Goal: Information Seeking & Learning: Find specific page/section

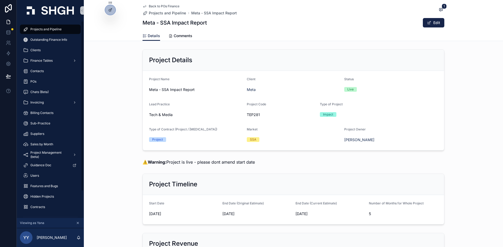
scroll to position [655, 0]
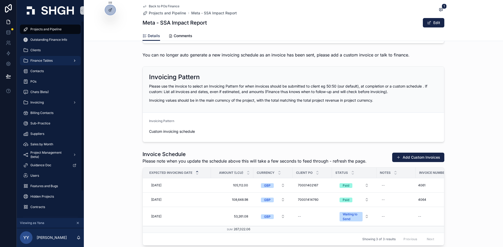
click at [44, 57] on div "Finance Tables" at bounding box center [50, 61] width 54 height 8
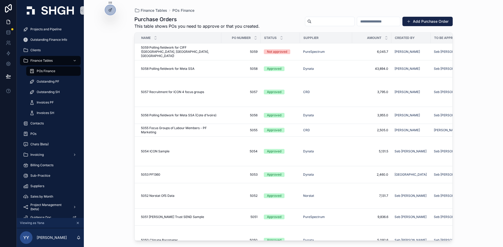
click at [57, 72] on div "POs Finance" at bounding box center [53, 71] width 48 height 8
click at [228, 69] on span "5058" at bounding box center [240, 69] width 33 height 4
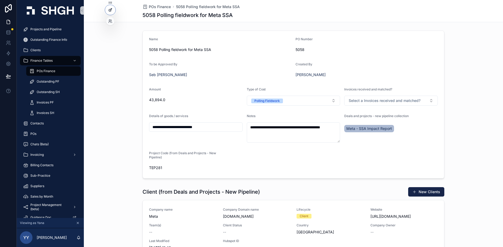
click at [115, 10] on div at bounding box center [110, 10] width 10 height 10
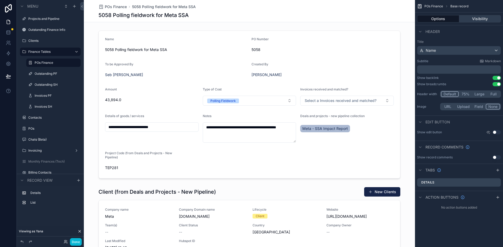
click at [476, 18] on button "Visibility" at bounding box center [480, 18] width 42 height 7
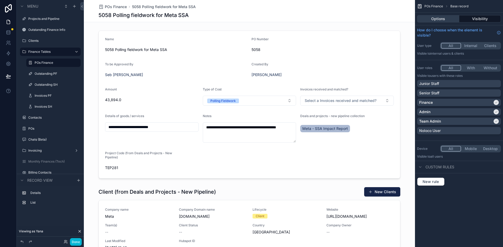
click at [444, 21] on button "Options" at bounding box center [438, 18] width 42 height 7
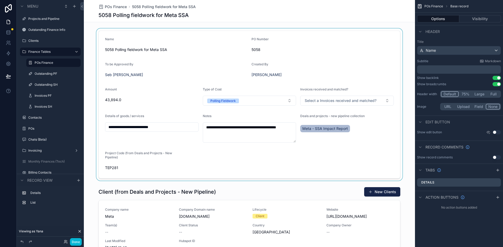
click at [300, 49] on div "scrollable content" at bounding box center [249, 105] width 331 height 152
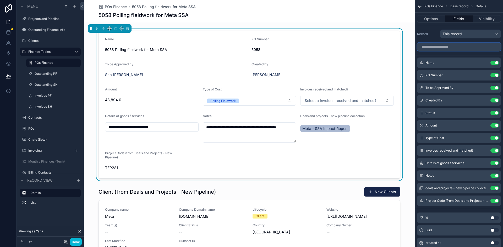
click at [460, 47] on input "scrollable content" at bounding box center [459, 47] width 84 height 8
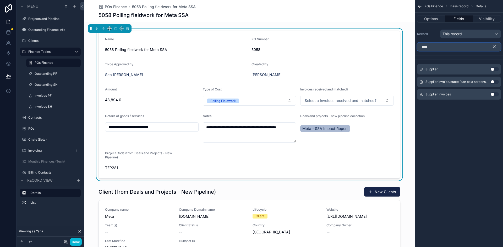
type input "****"
click at [496, 69] on button "Use setting" at bounding box center [494, 69] width 8 height 4
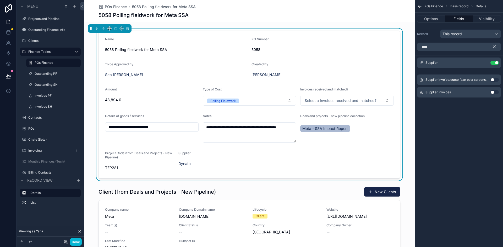
click at [494, 46] on icon "scrollable content" at bounding box center [494, 47] width 2 height 2
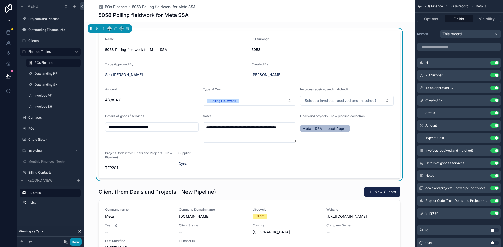
click at [78, 244] on button "Done" at bounding box center [76, 243] width 12 height 8
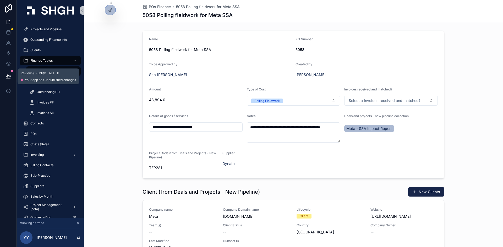
click at [9, 75] on icon at bounding box center [8, 76] width 5 height 5
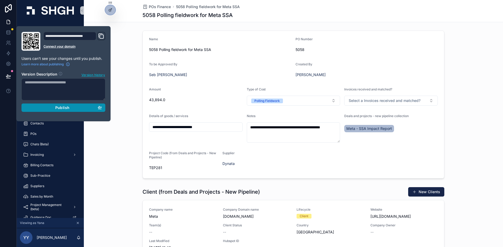
click at [45, 109] on div "Publish" at bounding box center [63, 108] width 77 height 5
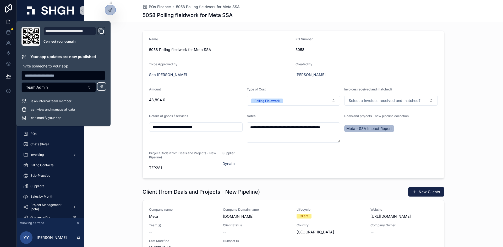
click at [417, 129] on form "**********" at bounding box center [293, 105] width 301 height 148
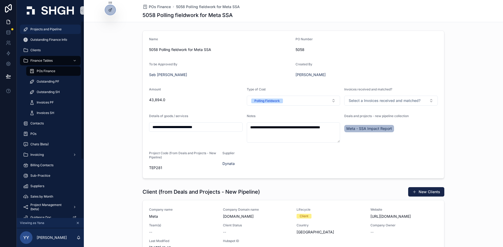
click at [45, 29] on span "Projects and Pipeline" at bounding box center [45, 29] width 31 height 4
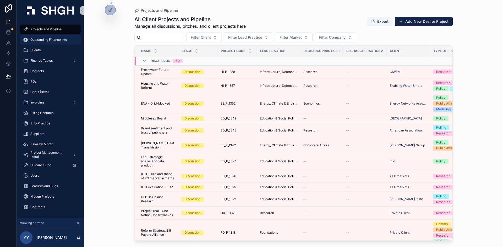
click at [51, 41] on span "Outstanding Finance Info" at bounding box center [48, 40] width 37 height 4
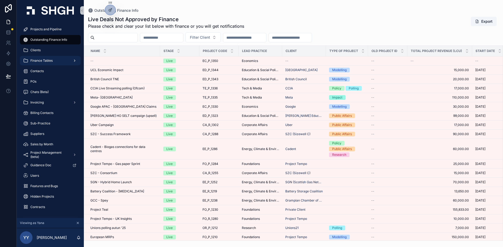
click at [47, 58] on div "Finance Tables" at bounding box center [50, 61] width 54 height 8
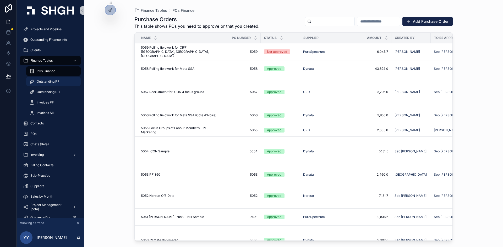
click at [56, 82] on span "Outstanding PF" at bounding box center [48, 82] width 23 height 4
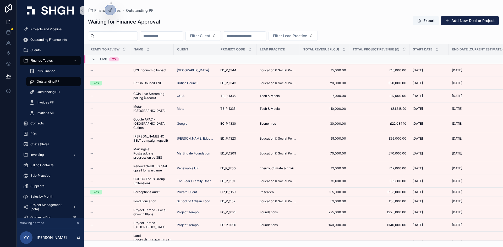
click at [125, 37] on input "scrollable content" at bounding box center [116, 35] width 43 height 7
type input "****"
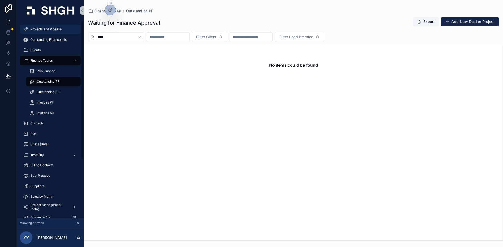
click at [56, 27] on span "Projects and Pipeline" at bounding box center [45, 29] width 31 height 4
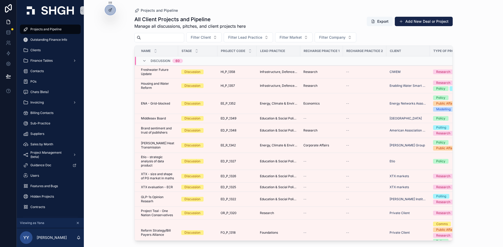
click at [151, 33] on div "scrollable content" at bounding box center [159, 37] width 50 height 9
click at [157, 37] on input "scrollable content" at bounding box center [162, 37] width 43 height 7
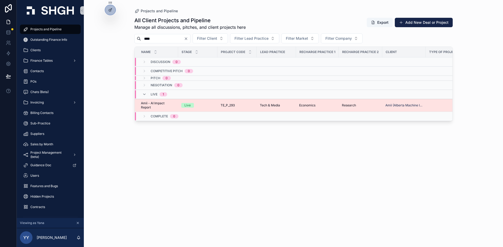
type input "****"
click at [263, 106] on span "Tech & Media" at bounding box center [270, 105] width 20 height 4
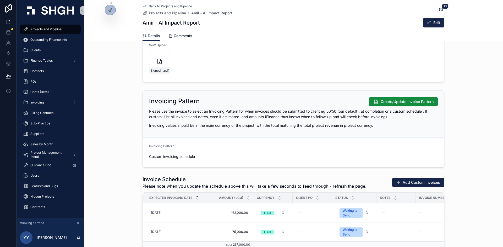
scroll to position [655, 0]
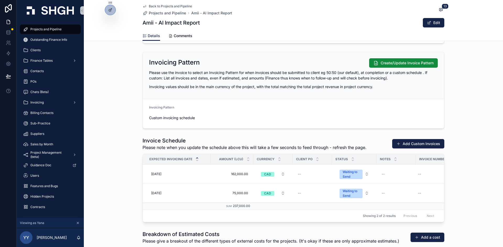
click at [488, 153] on div "Invoice Schedule Please note when you update the schedule above this will take …" at bounding box center [293, 180] width 419 height 90
click at [461, 167] on div "Invoice Schedule Please note when you update the schedule above this will take …" at bounding box center [293, 180] width 419 height 90
